Goal: Task Accomplishment & Management: Manage account settings

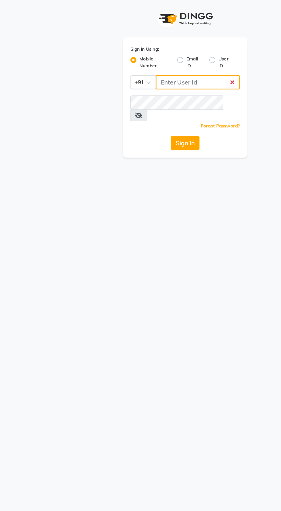
type input "9987786288"
click at [129, 103] on button "Sign In" at bounding box center [140, 108] width 22 height 11
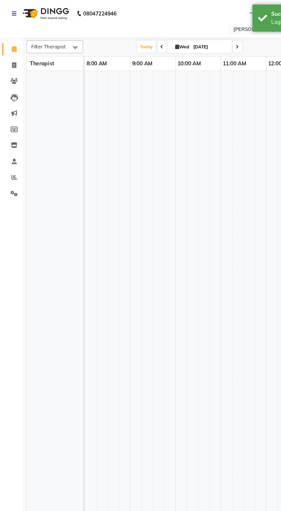
select select "en"
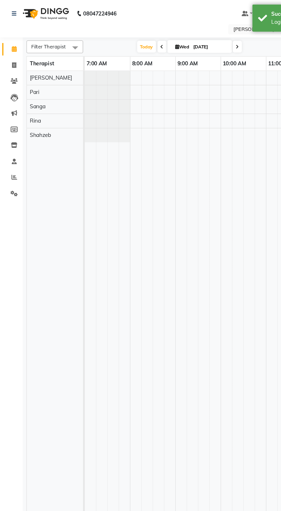
scroll to position [0, 302]
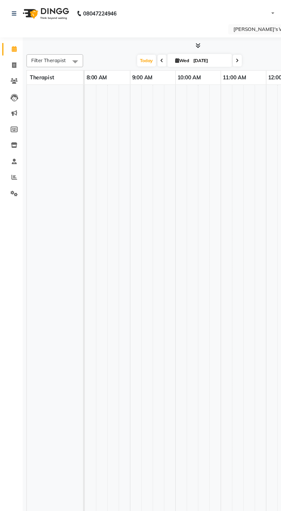
select select "en"
